Goal: Task Accomplishment & Management: Use online tool/utility

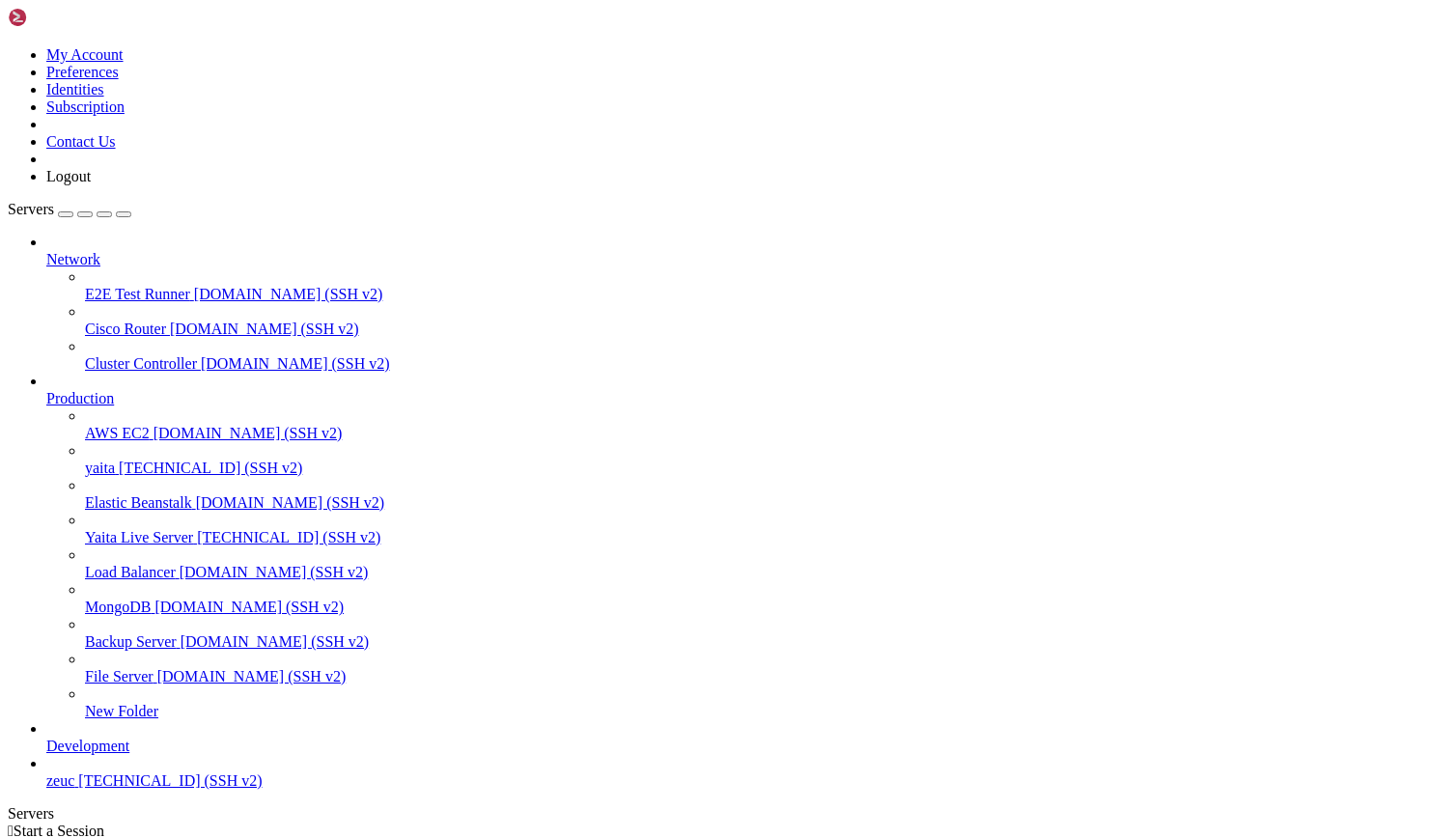
click at [139, 460] on span "[TECHNICAL_ID] (SSH v2)" at bounding box center [210, 468] width 183 height 16
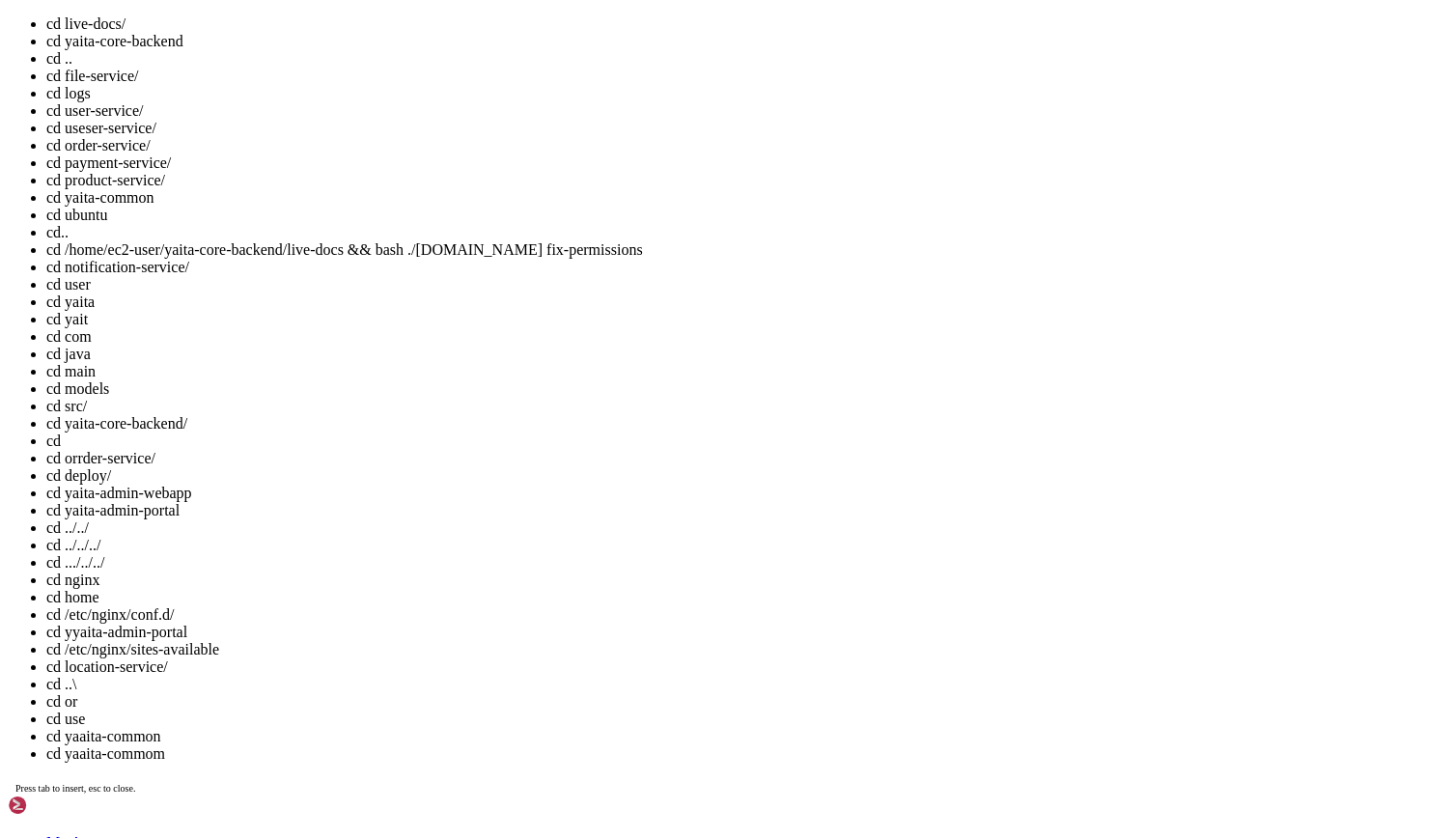
scroll to position [27, 0]
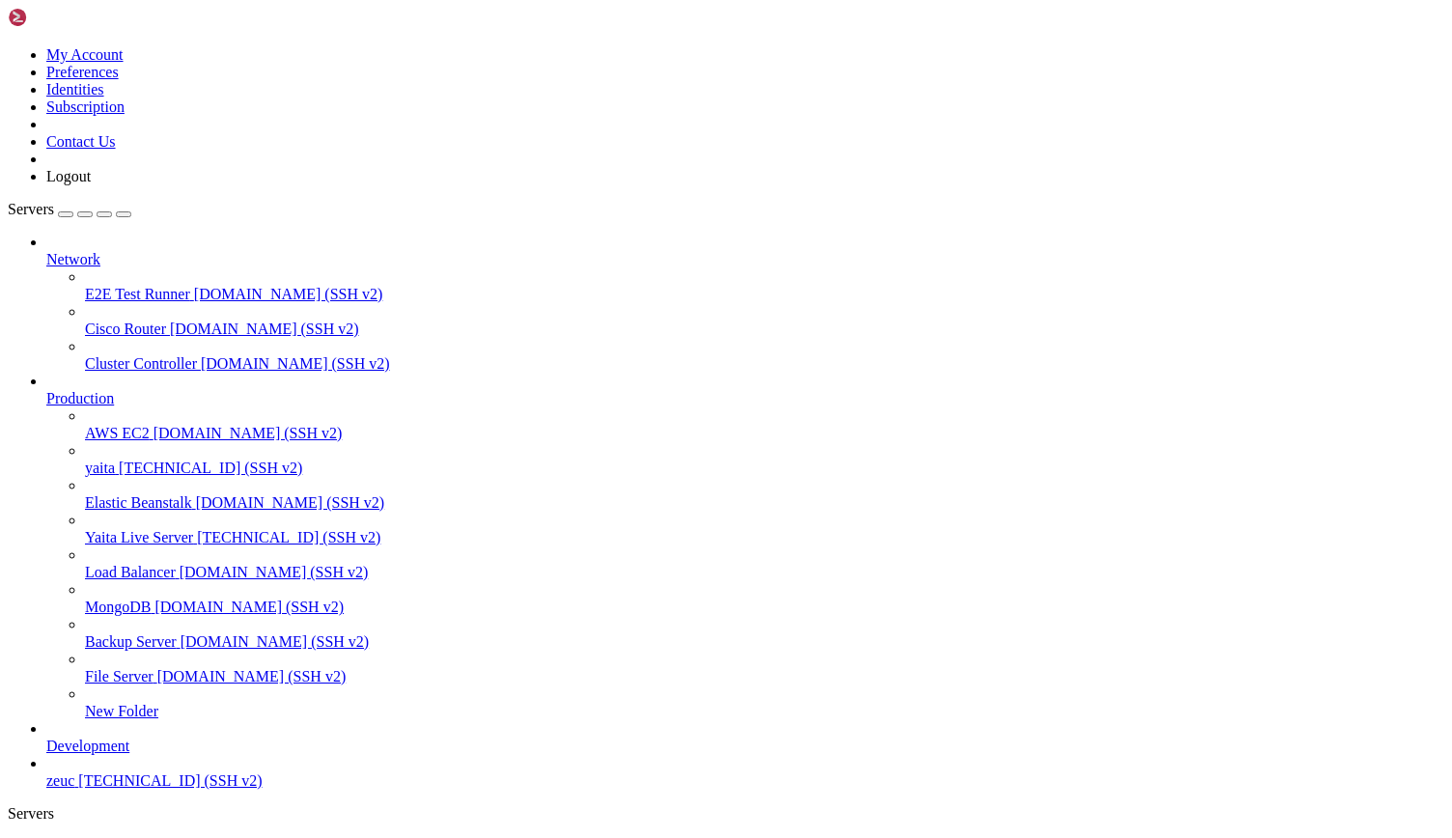
click at [127, 460] on span "[TECHNICAL_ID] (SSH v2)" at bounding box center [210, 468] width 183 height 16
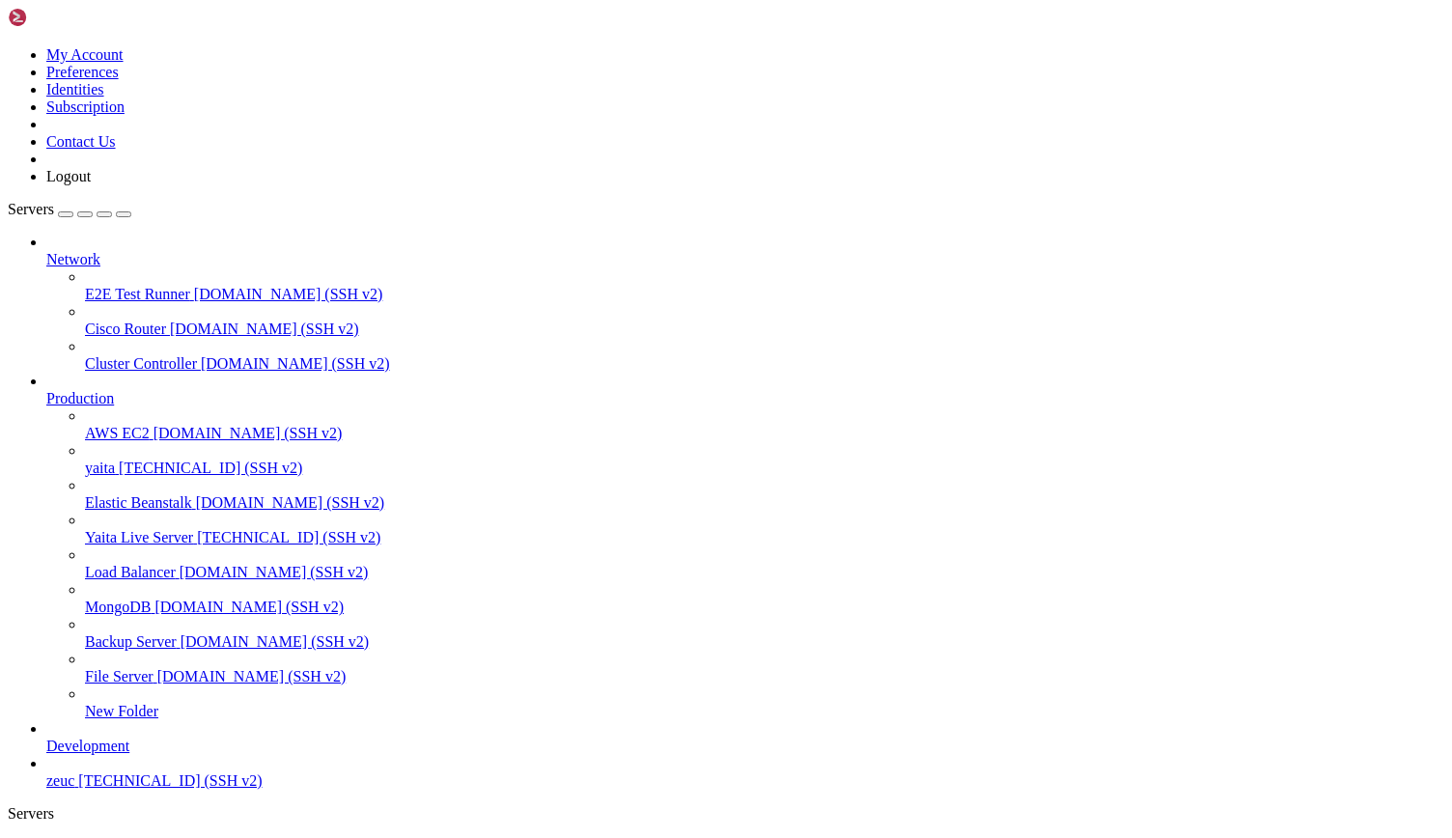
drag, startPoint x: 555, startPoint y: 1387, endPoint x: 425, endPoint y: 1529, distance: 193.4
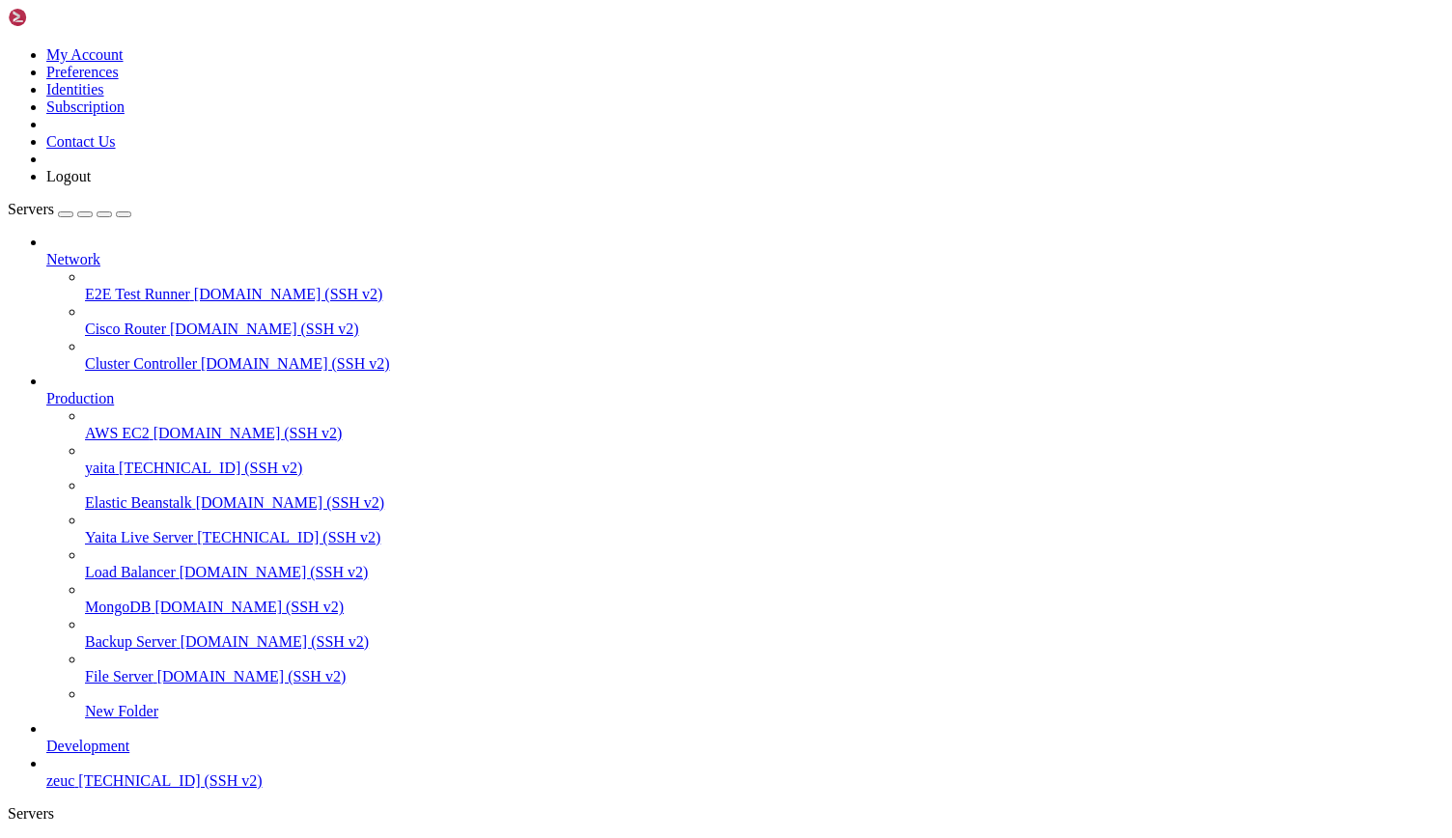
scroll to position [0, 0]
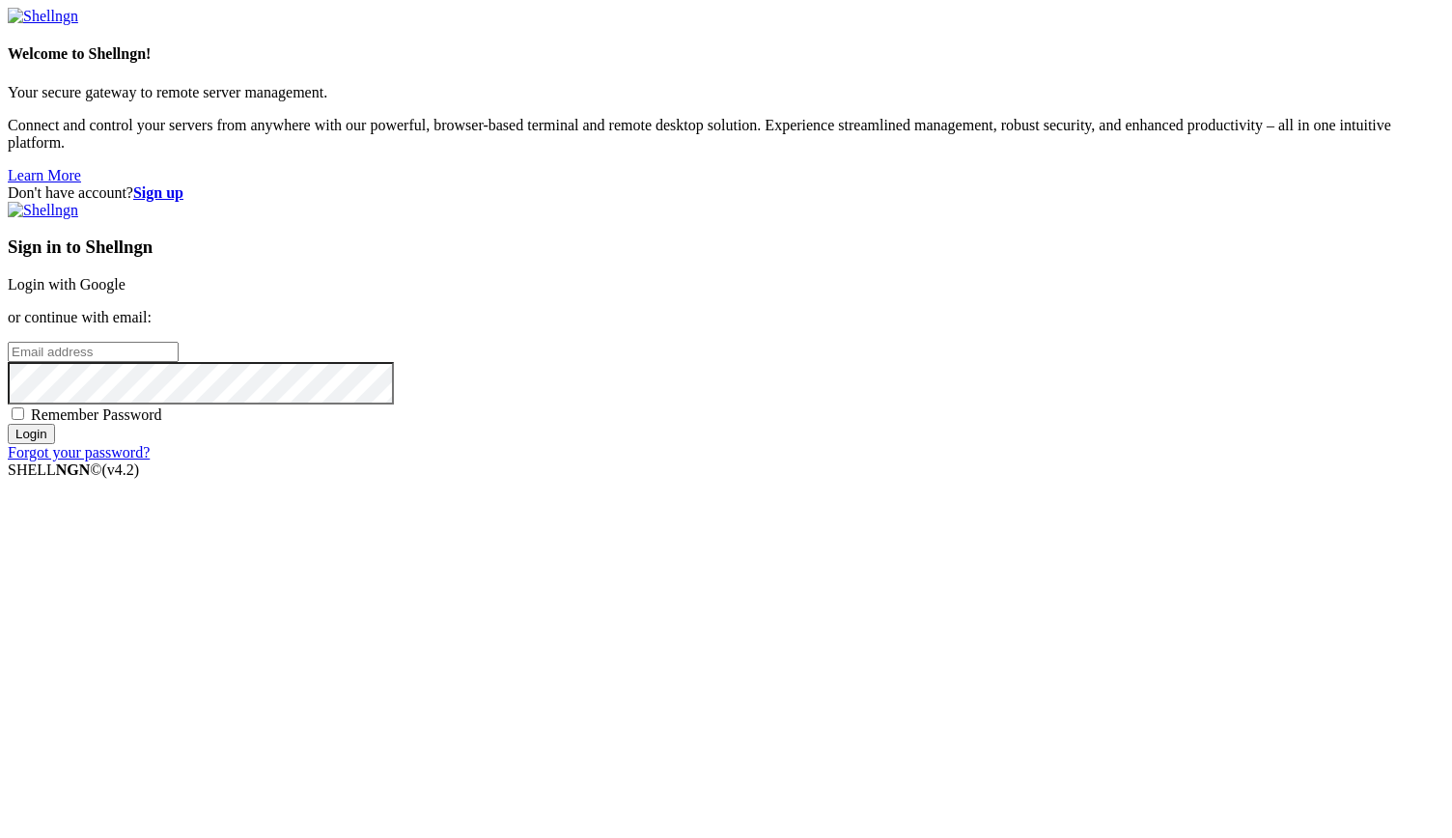
click at [1298, 462] on div "Don't have account? Sign up Sign in to Shellngn Login with Google or continue w…" at bounding box center [726, 322] width 1437 height 277
click at [126, 293] on link "Login with Google" at bounding box center [67, 284] width 118 height 16
click at [1217, 202] on div "Don't have account? Sign up Sign in to Shellngn Login with Google or continue w…" at bounding box center [726, 331] width 1437 height 294
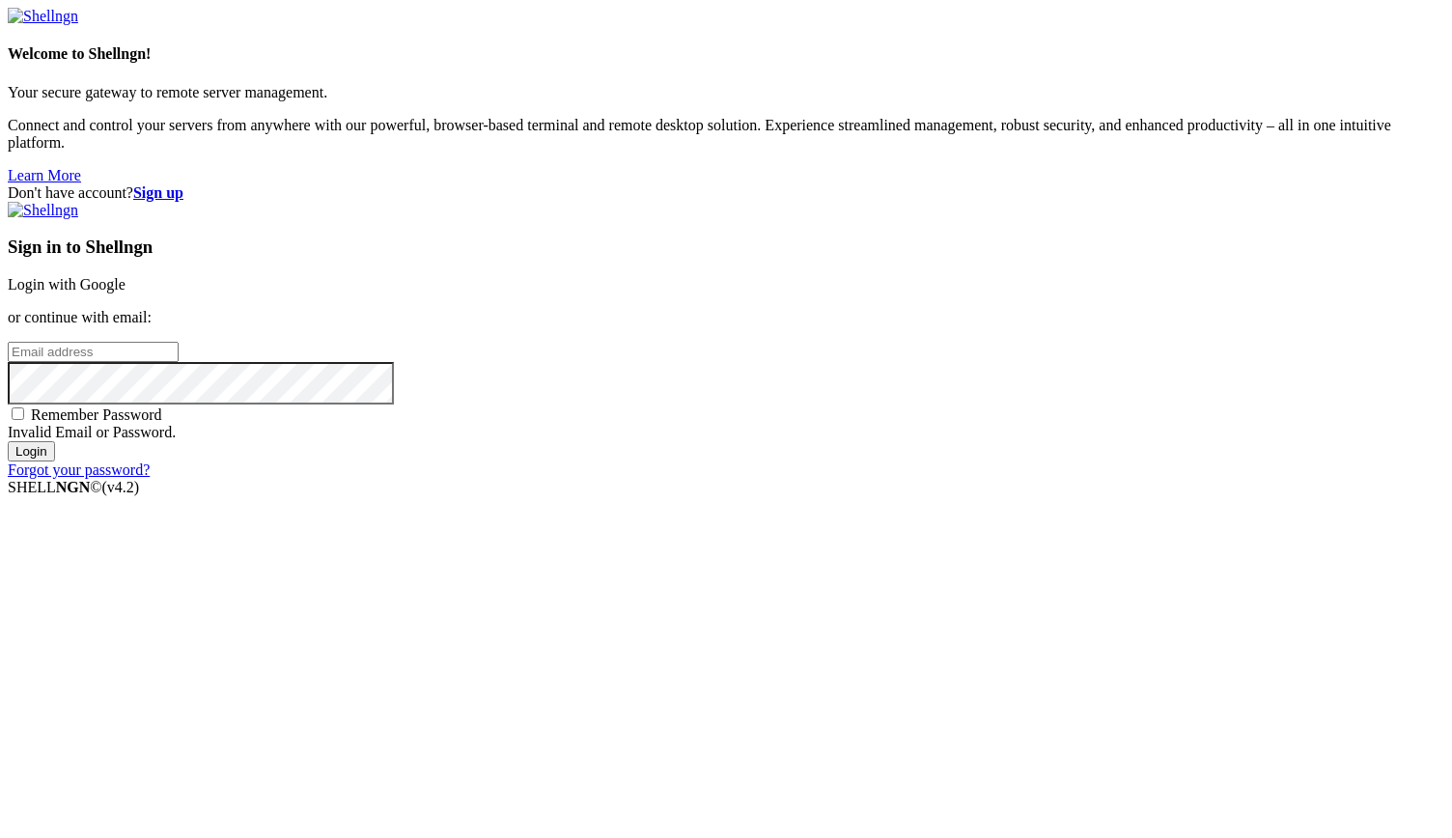
click at [126, 292] on link "Login with Google" at bounding box center [67, 284] width 118 height 16
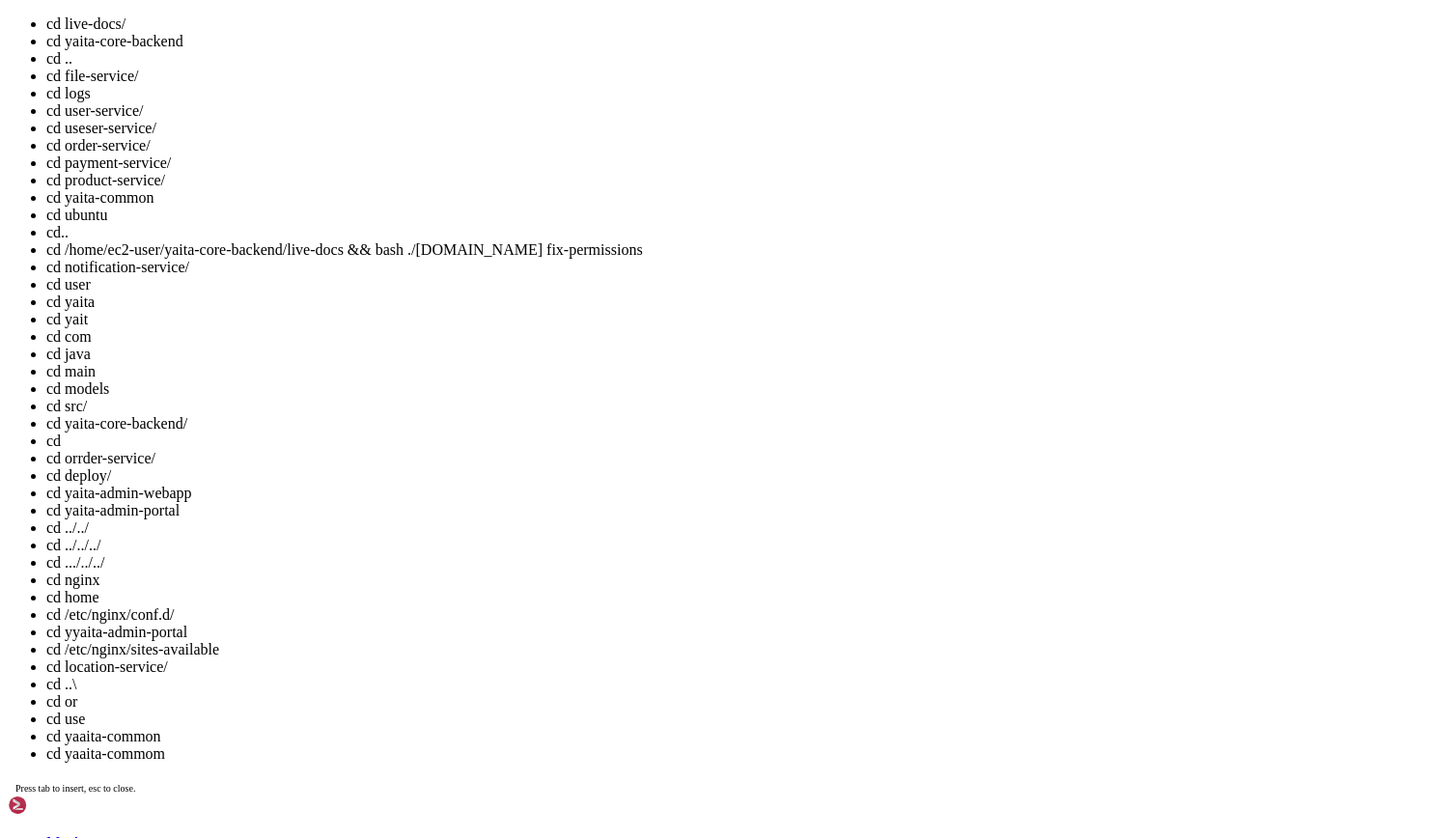
scroll to position [108, 0]
